Goal: Task Accomplishment & Management: Use online tool/utility

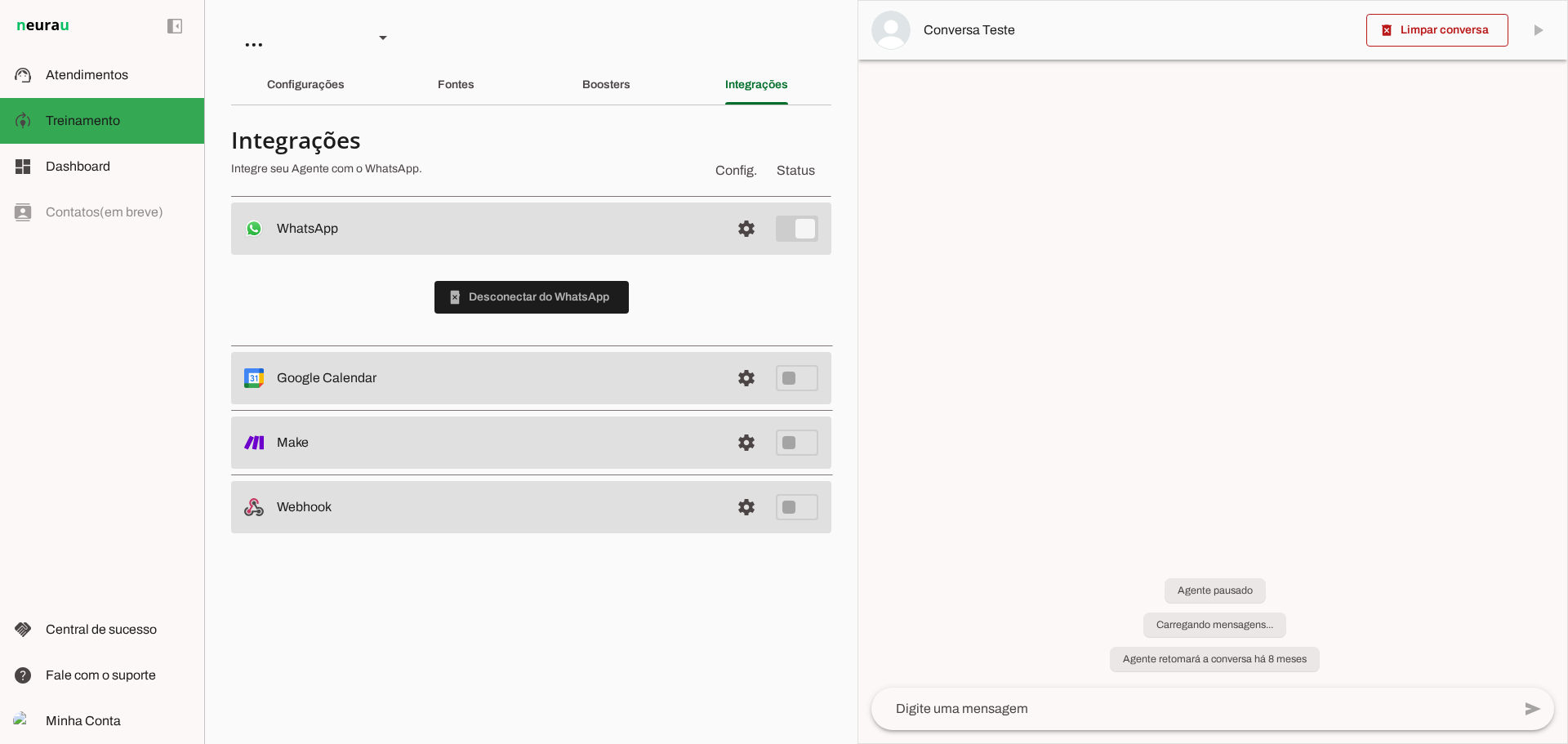
click at [750, 232] on span at bounding box center [746, 229] width 39 height 39
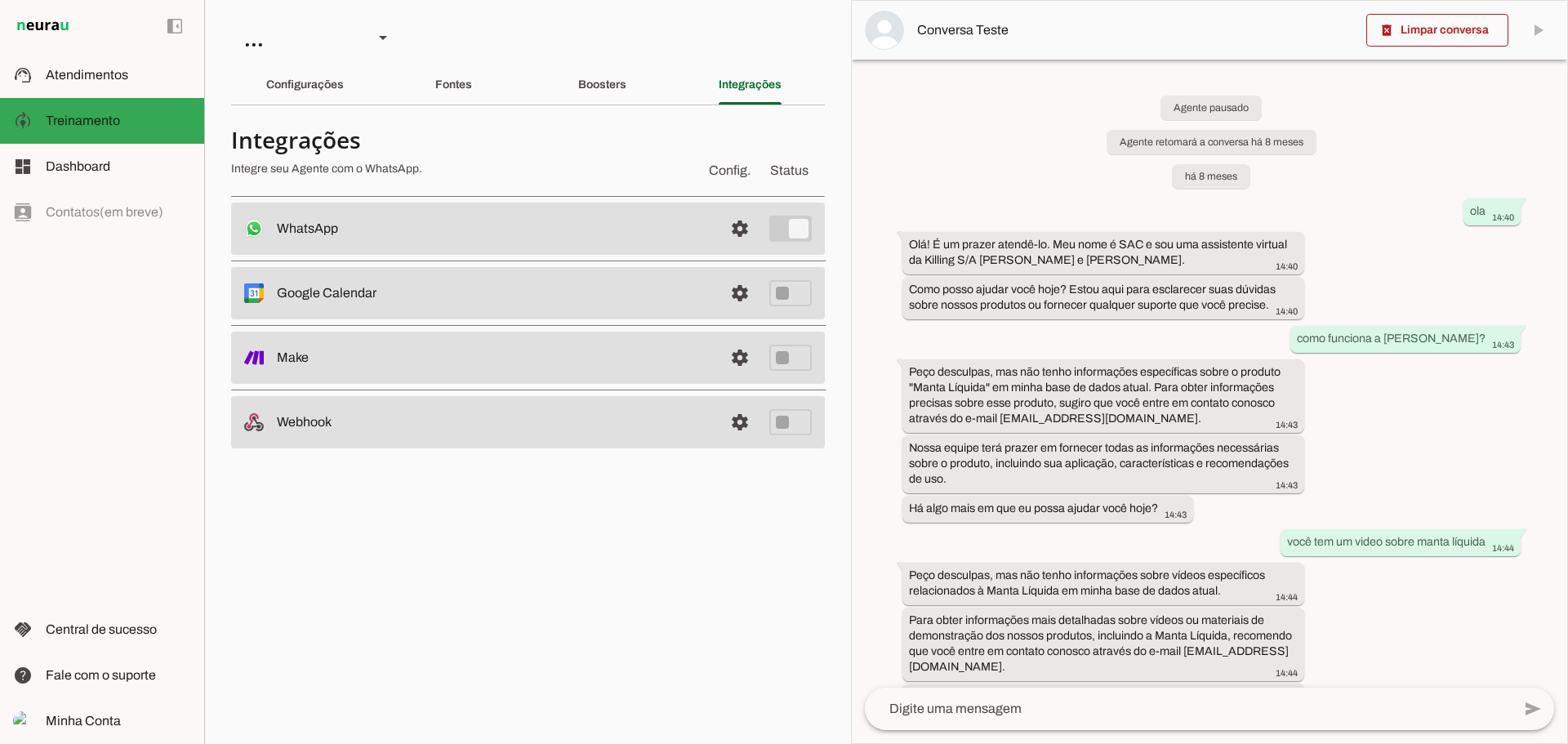
scroll to position [17023, 0]
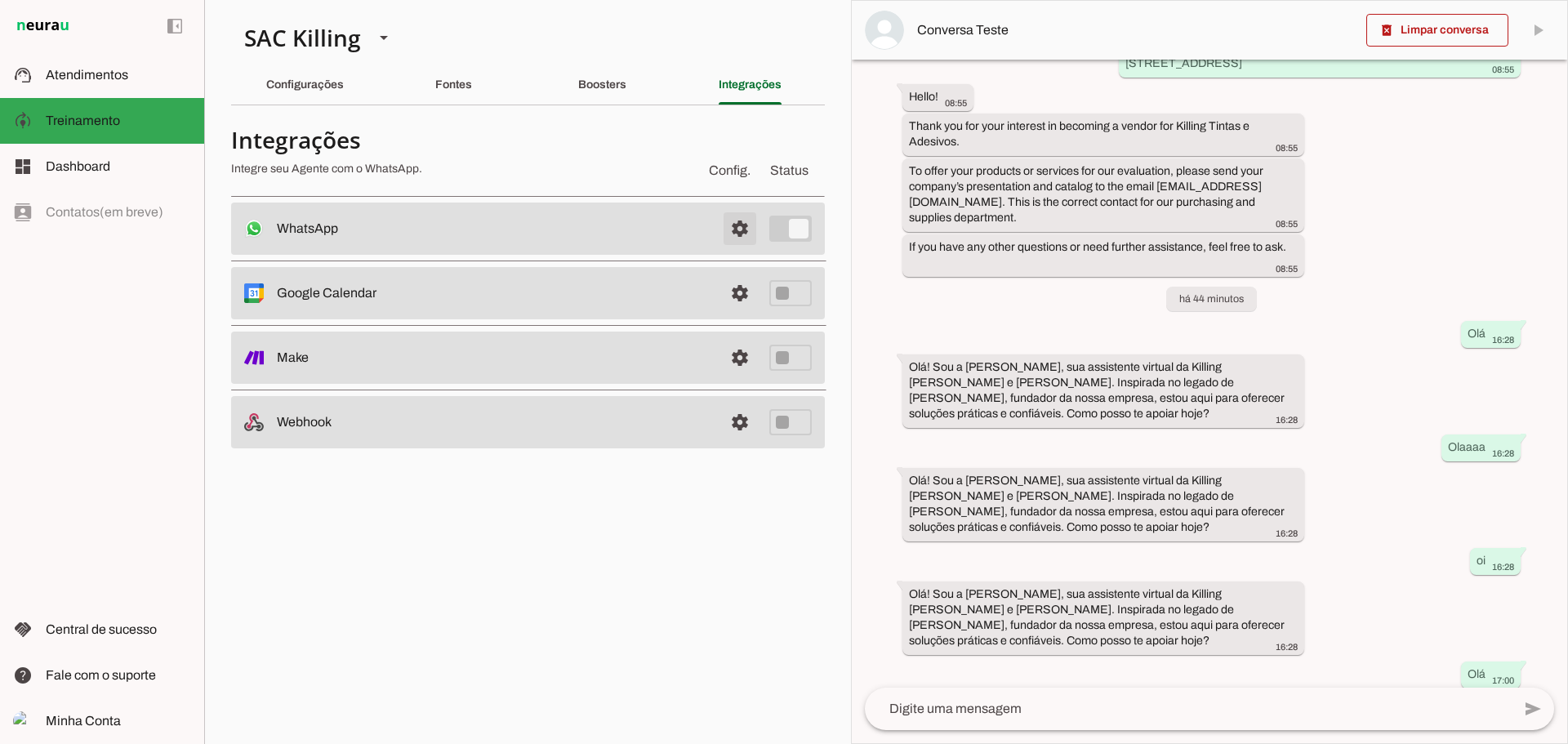
click at [745, 233] on span at bounding box center [740, 229] width 39 height 39
